Goal: Information Seeking & Learning: Learn about a topic

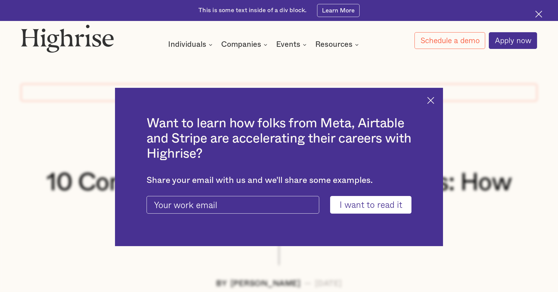
click at [100, 39] on img at bounding box center [67, 38] width 93 height 28
click at [435, 100] on img at bounding box center [431, 100] width 7 height 7
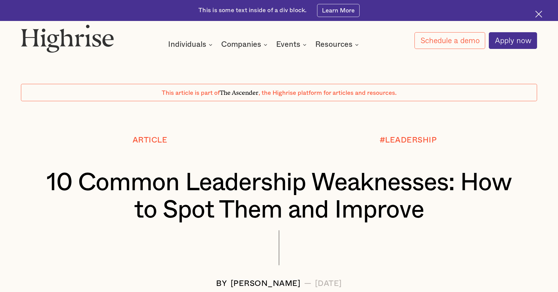
click at [540, 19] on div at bounding box center [541, 15] width 10 height 10
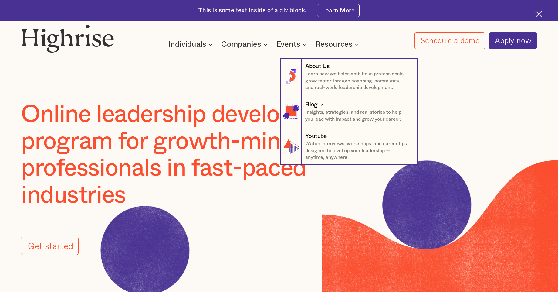
click at [318, 108] on div "Blog" at bounding box center [312, 105] width 12 height 8
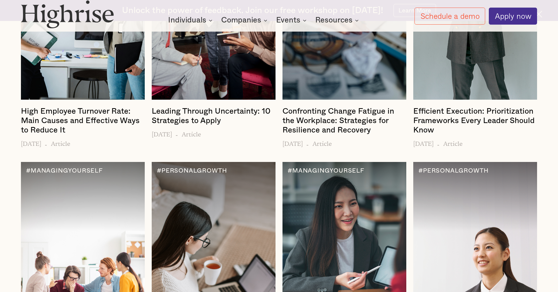
scroll to position [1257, 0]
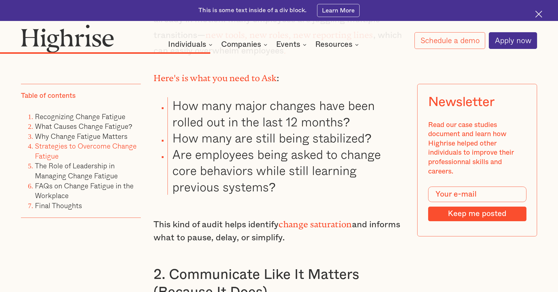
scroll to position [3280, 0]
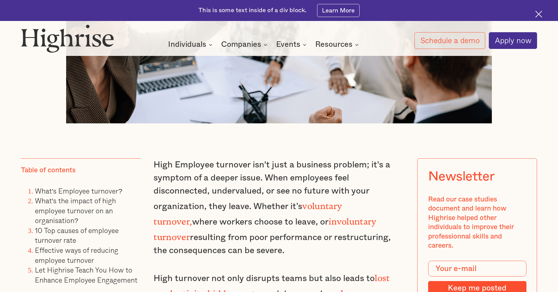
scroll to position [547, 0]
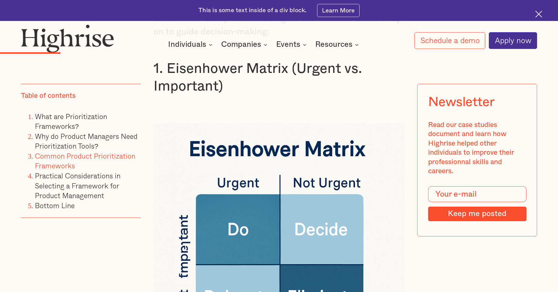
scroll to position [2405, 0]
